Goal: Information Seeking & Learning: Learn about a topic

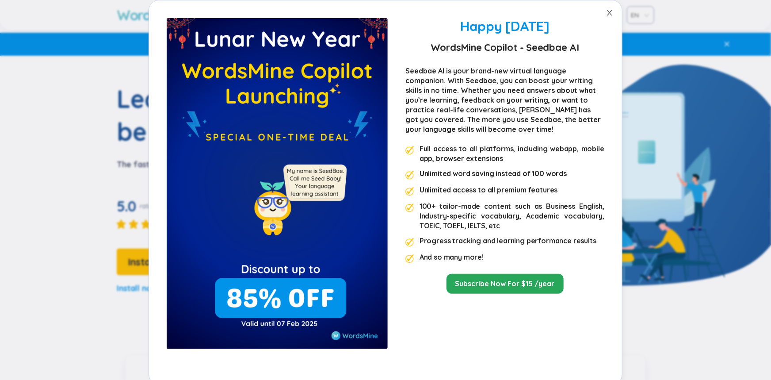
click at [613, 15] on icon "close" at bounding box center [609, 12] width 7 height 7
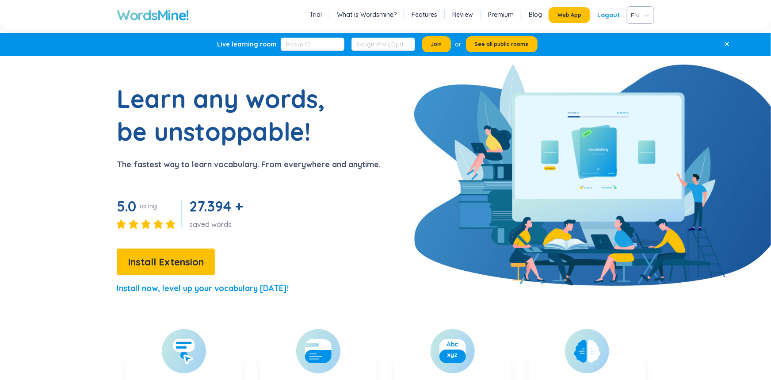
drag, startPoint x: 767, startPoint y: 19, endPoint x: 676, endPoint y: 0, distance: 92.5
click at [768, 16] on div "WordsMine! Trial What is Wordsmine? Features Review Premium Blog Web App Logout…" at bounding box center [385, 15] width 771 height 30
click at [551, 23] on button "Web App" at bounding box center [569, 15] width 42 height 16
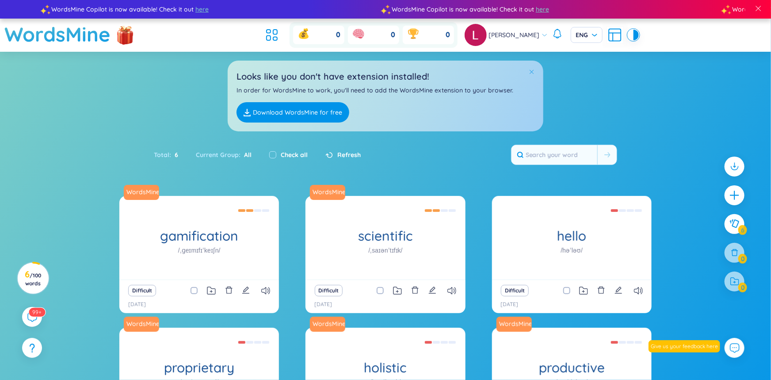
click at [534, 75] on span at bounding box center [531, 71] width 6 height 6
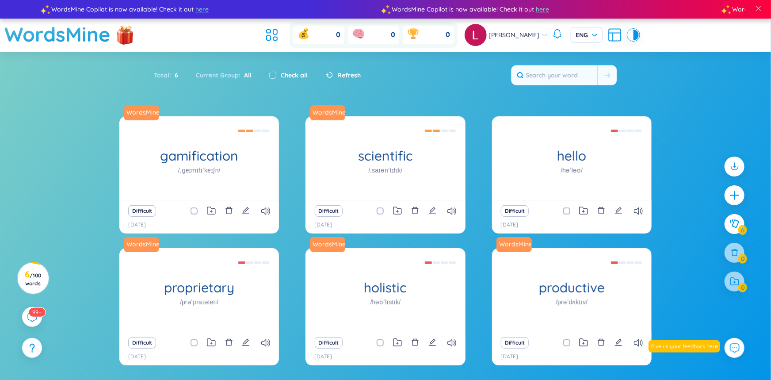
click at [263, 45] on ul at bounding box center [274, 34] width 24 height 19
click at [273, 41] on icon at bounding box center [275, 39] width 4 height 4
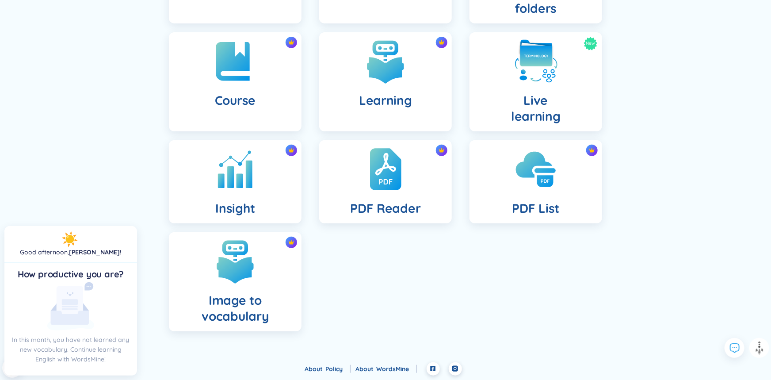
scroll to position [308, 0]
click at [611, 223] on link "PDF List" at bounding box center [535, 181] width 150 height 83
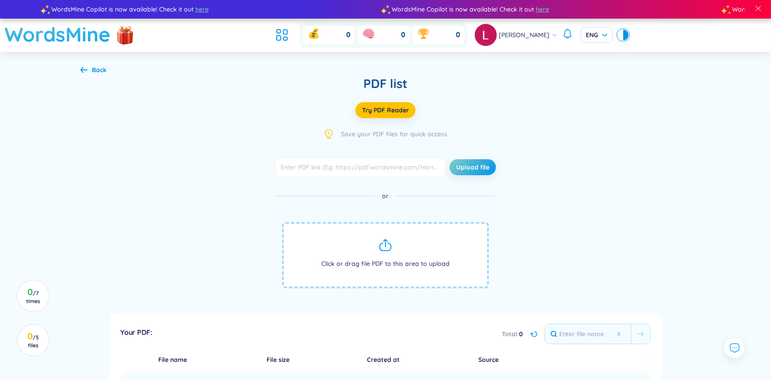
click at [102, 39] on h1 "WordsMine" at bounding box center [57, 34] width 106 height 31
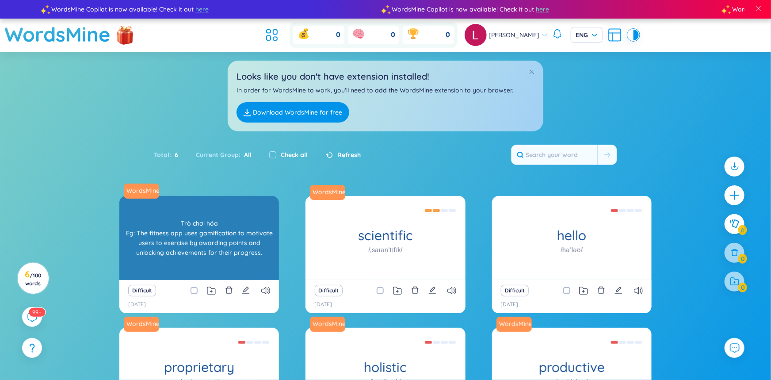
click at [178, 196] on div "gamification /ˌɡeɪmɪfɪˈkeɪʃn/" at bounding box center [198, 238] width 159 height 84
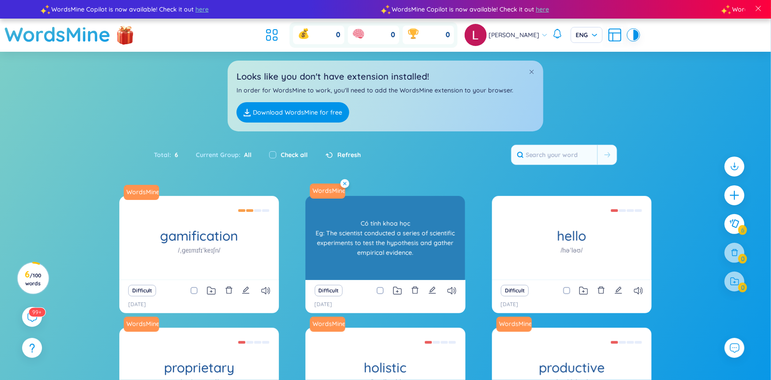
click at [356, 129] on div "Looks like you don't have extension installed! In order for WordsMine to work, …" at bounding box center [385, 96] width 315 height 71
click at [346, 185] on icon at bounding box center [345, 184] width 4 height 4
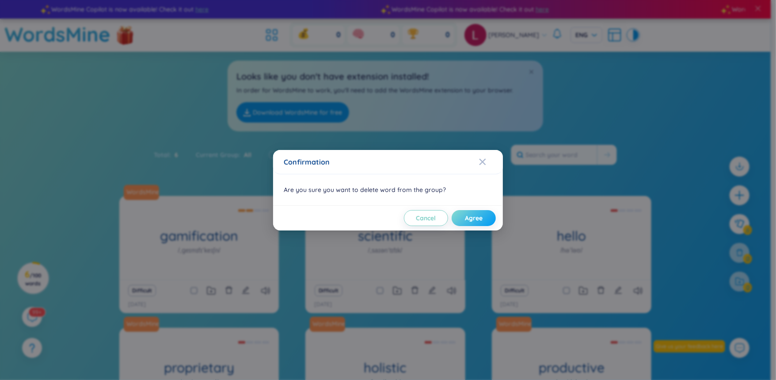
click at [465, 220] on span "Agree" at bounding box center [474, 217] width 18 height 9
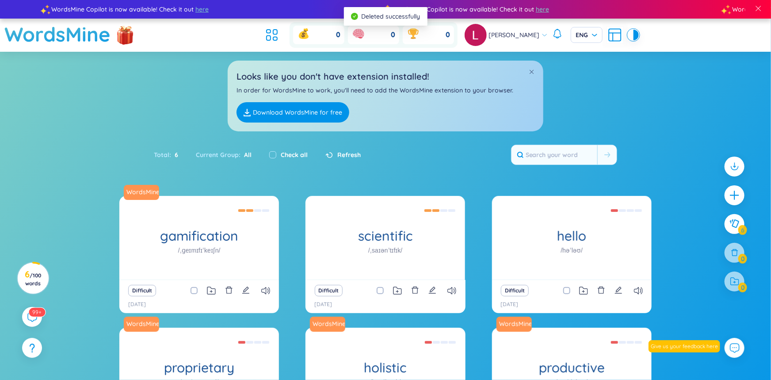
click at [477, 227] on section "Sort Alphabet Ascending Alphabet Descending Time-based Ascending Time-based Des…" at bounding box center [385, 263] width 771 height 422
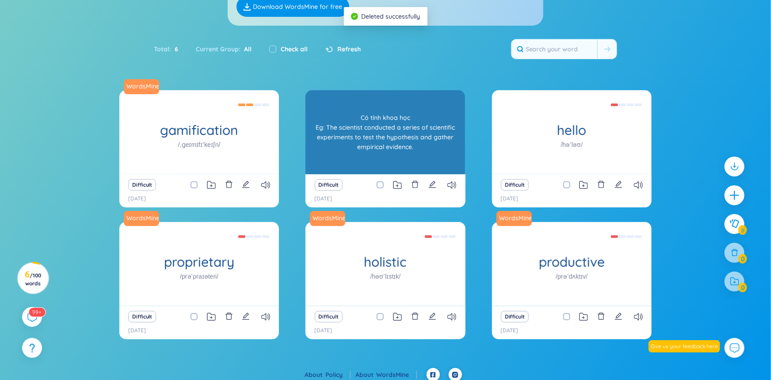
scroll to position [106, 0]
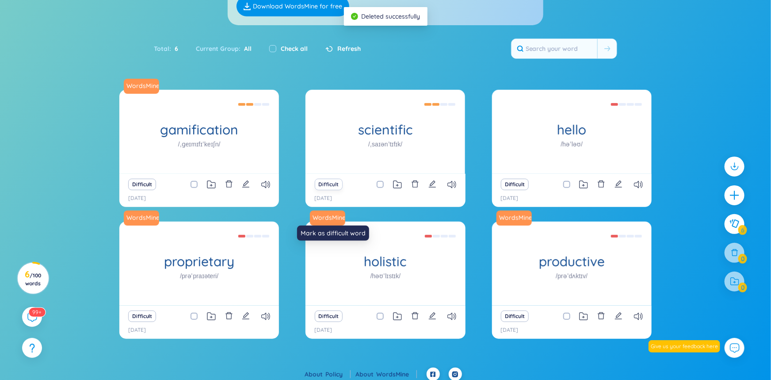
click at [330, 190] on button "Difficult" at bounding box center [329, 183] width 28 height 11
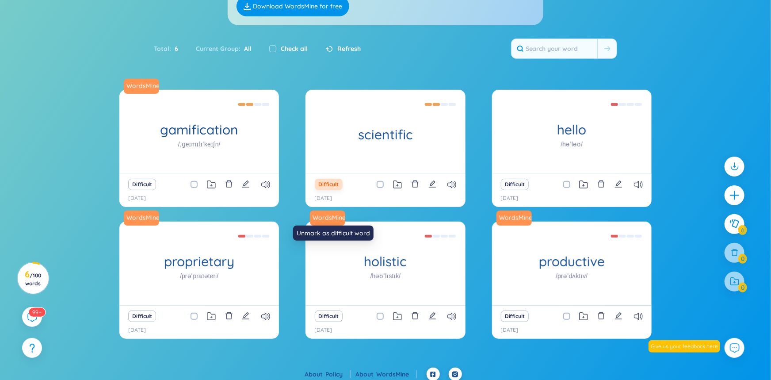
click at [338, 190] on button "Difficult" at bounding box center [329, 183] width 28 height 11
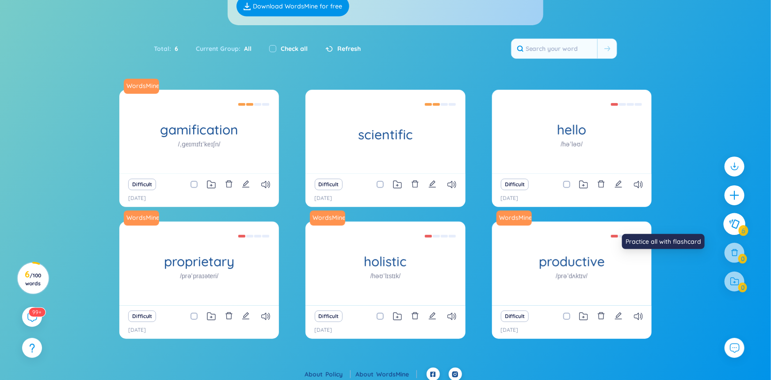
click at [723, 235] on button at bounding box center [734, 224] width 22 height 22
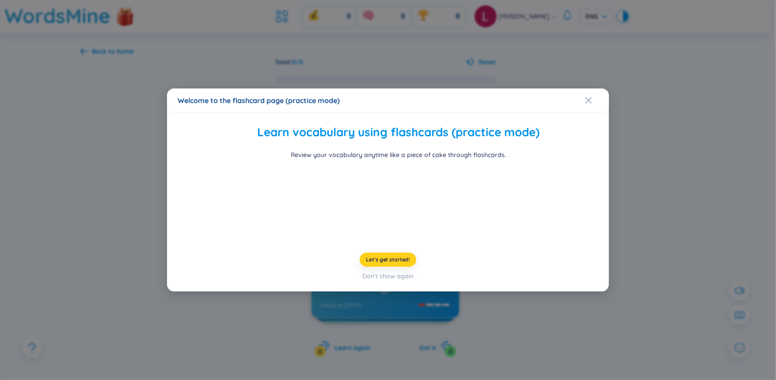
click at [386, 266] on button "Let's get started!" at bounding box center [388, 259] width 57 height 14
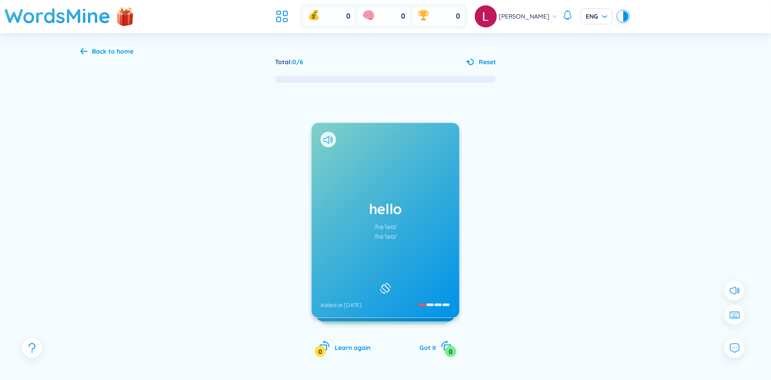
click at [429, 218] on h1 "hello" at bounding box center [385, 208] width 130 height 19
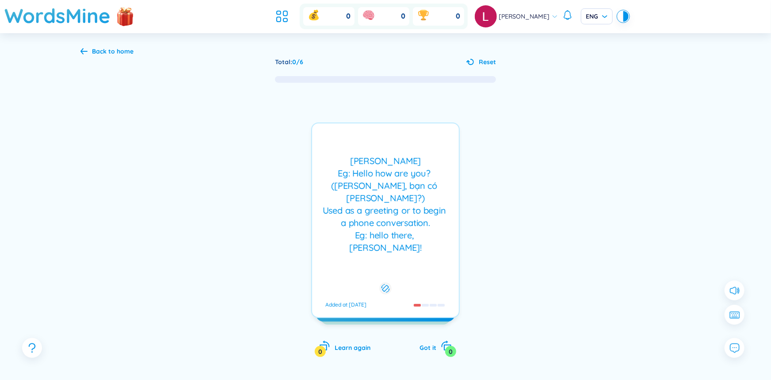
click at [431, 239] on div "[PERSON_NAME] Eg: Hello how are you? ([PERSON_NAME], bạn có [PERSON_NAME]?) Use…" at bounding box center [385, 204] width 138 height 99
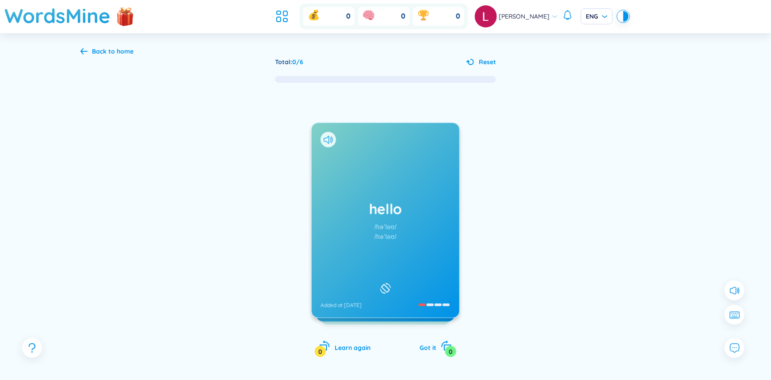
click at [399, 195] on div "hello /həˈləʊ/ /həˈləʊ/ Added at [DATE]" at bounding box center [385, 220] width 148 height 194
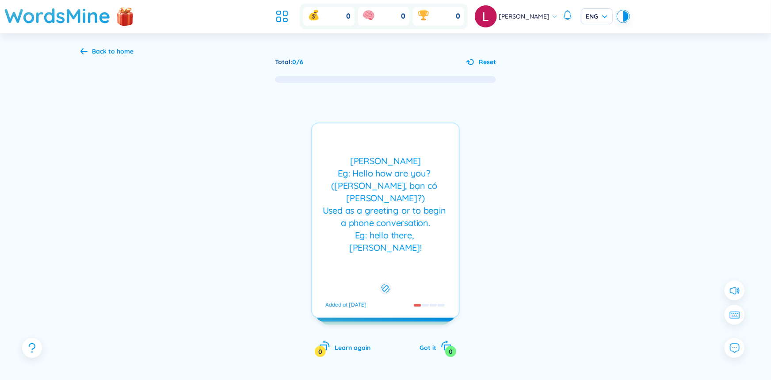
click at [400, 194] on div "[PERSON_NAME] Eg: Hello how are you? ([PERSON_NAME], bạn có [PERSON_NAME]?) Use…" at bounding box center [385, 204] width 138 height 99
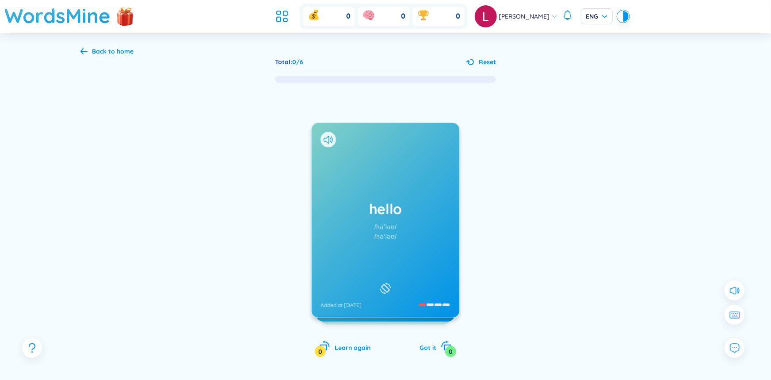
click at [400, 194] on div "hello /həˈləʊ/ /həˈləʊ/ Added at [DATE]" at bounding box center [385, 220] width 148 height 194
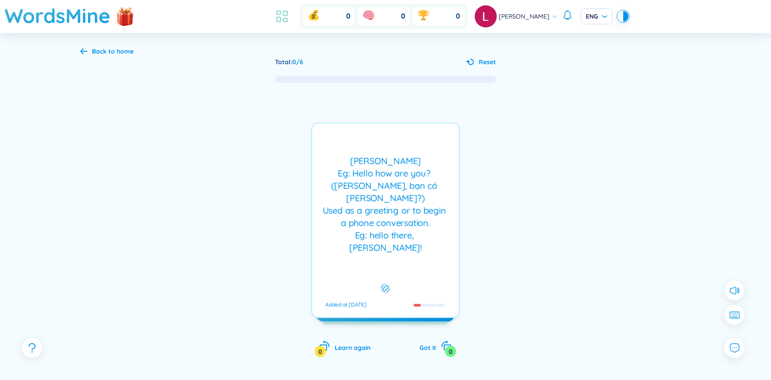
click at [274, 24] on icon at bounding box center [282, 16] width 16 height 16
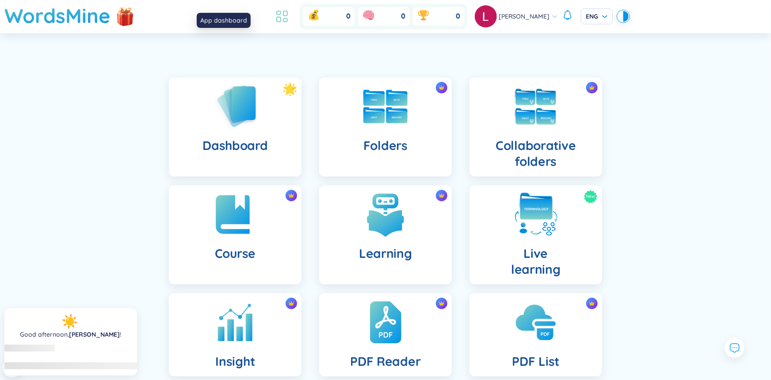
click at [274, 24] on icon at bounding box center [282, 16] width 16 height 16
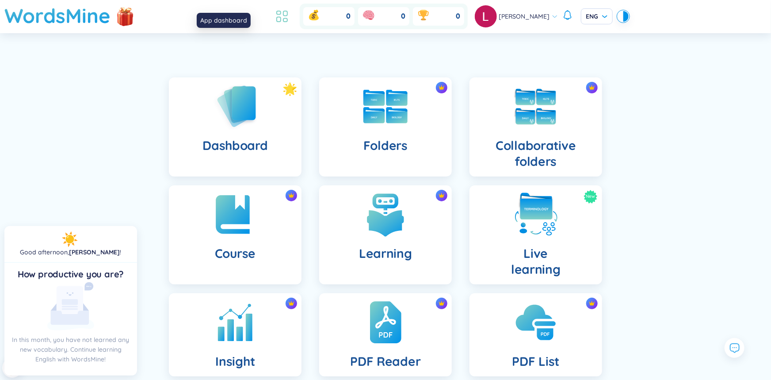
click at [274, 23] on icon at bounding box center [282, 16] width 16 height 16
click at [152, 73] on div "Dashboard Folders Collaborative folders Course Learning New Live learning Insig…" at bounding box center [385, 284] width 771 height 459
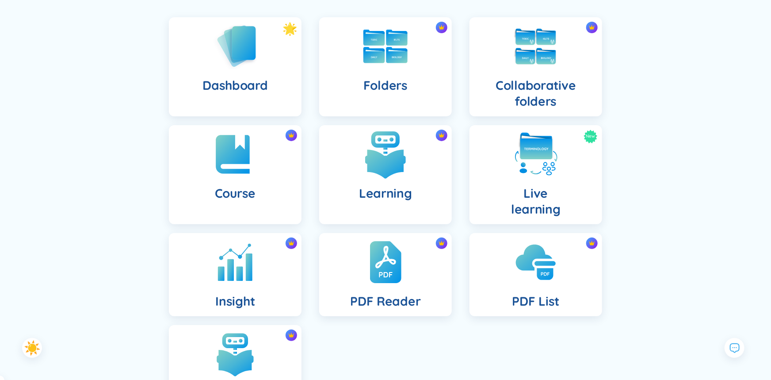
scroll to position [106, 0]
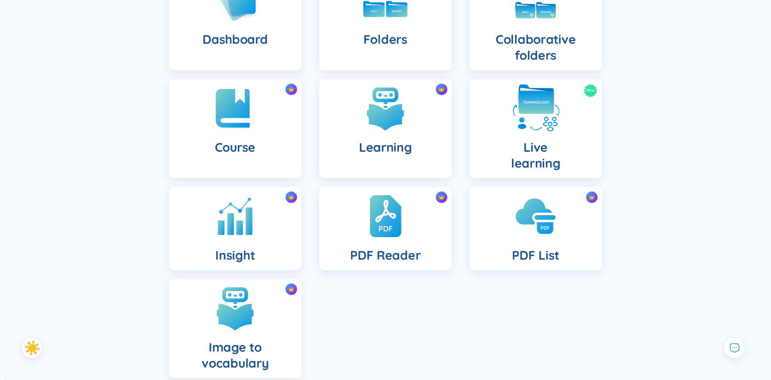
click at [596, 178] on div "New Live learning" at bounding box center [535, 128] width 133 height 99
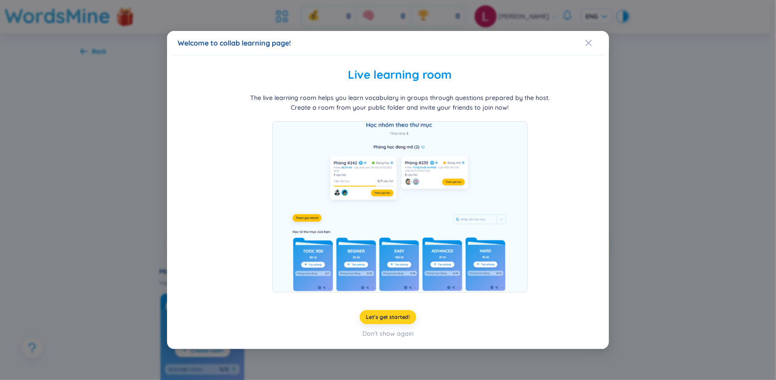
click at [383, 320] on span "Let's get started!" at bounding box center [388, 316] width 44 height 7
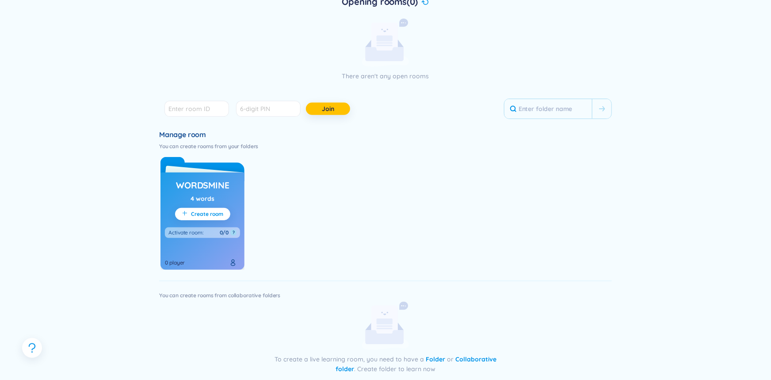
scroll to position [141, 0]
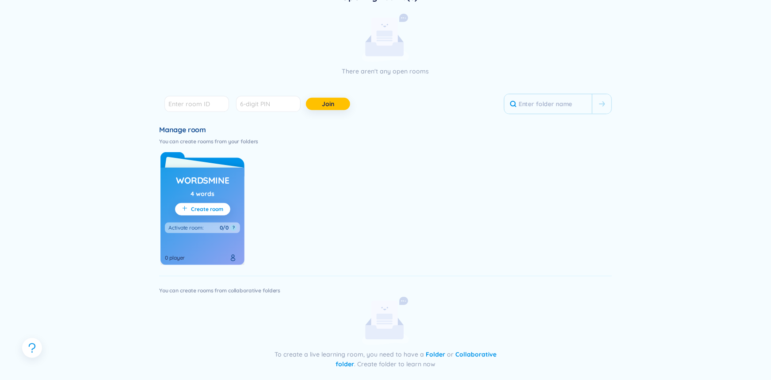
click at [237, 264] on div "WordsMine 4 words Create room Activate room : 0/0 ? 0 player" at bounding box center [202, 215] width 84 height 97
click at [221, 186] on h3 "WordsMine" at bounding box center [202, 180] width 53 height 12
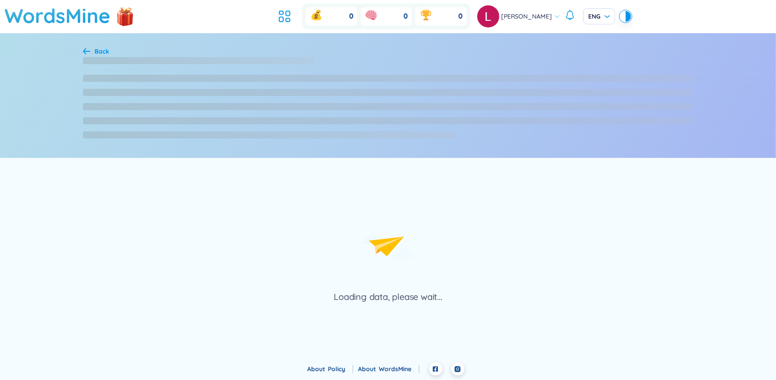
click at [207, 289] on div "Loading data, please wait..." at bounding box center [388, 230] width 776 height 145
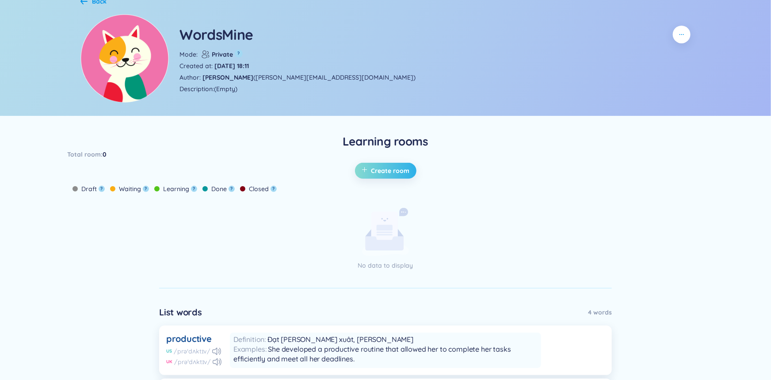
scroll to position [71, 0]
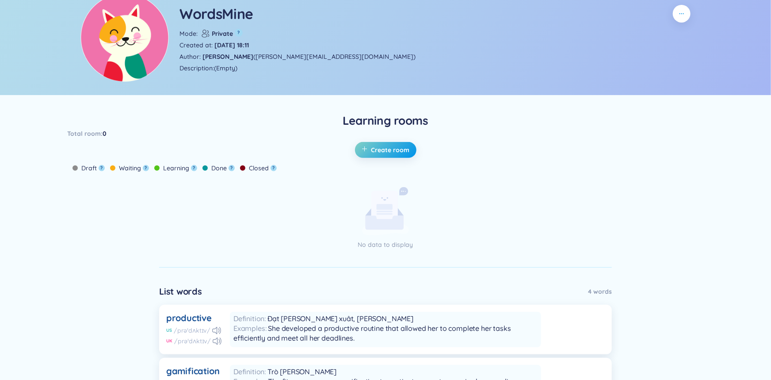
click at [189, 173] on span "Learning" at bounding box center [176, 168] width 26 height 10
click at [131, 173] on span "Waiting" at bounding box center [130, 168] width 22 height 10
drag, startPoint x: 175, startPoint y: 230, endPoint x: 235, endPoint y: 227, distance: 60.6
click at [176, 173] on div "Learning" at bounding box center [171, 168] width 35 height 10
click at [227, 173] on span "Done" at bounding box center [218, 168] width 15 height 10
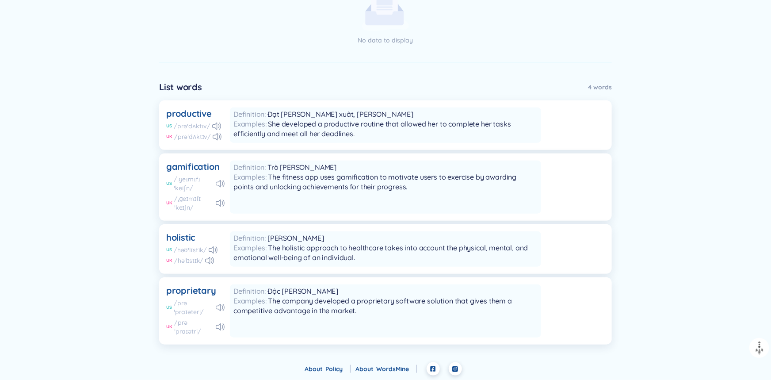
click at [417, 143] on div "Definition Đạt [PERSON_NAME] xuât, [PERSON_NAME] Examples She developed a produ…" at bounding box center [385, 124] width 311 height 35
drag, startPoint x: 325, startPoint y: 289, endPoint x: 207, endPoint y: 289, distance: 117.5
click at [324, 296] on span "The company developed a proprietary software solution that gives them a competi…" at bounding box center [372, 305] width 278 height 19
click at [144, 286] on div "Learning rooms Total room : 0 Create room Draft ? Waiting ? Learning ? Done ? C…" at bounding box center [385, 127] width 771 height 436
